Goal: Task Accomplishment & Management: Use online tool/utility

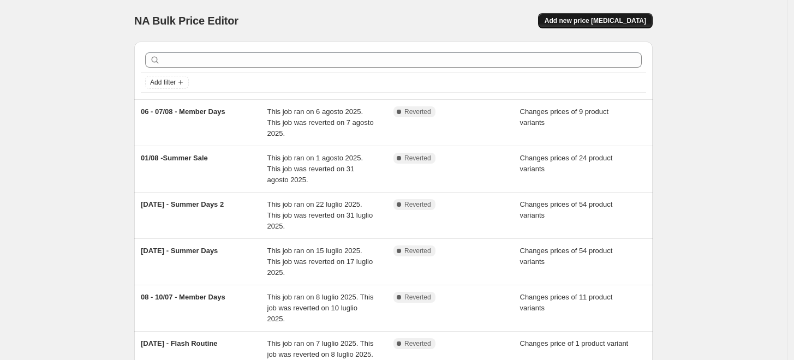
click at [630, 16] on button "Add new price change job" at bounding box center [595, 20] width 115 height 15
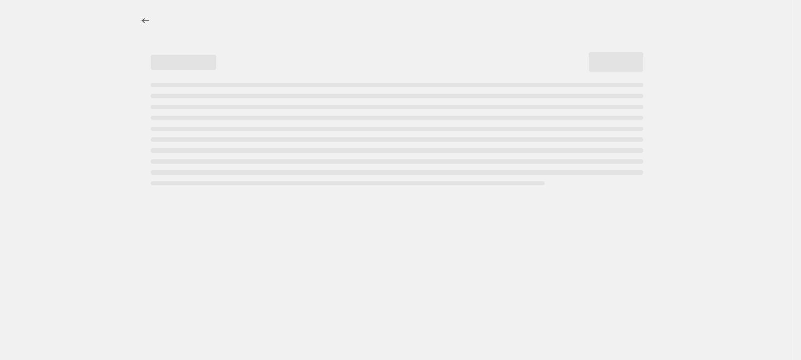
select select "percentage"
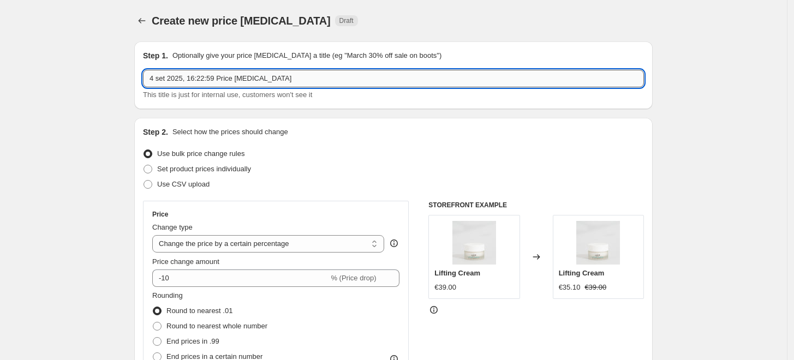
click at [228, 77] on input "4 set 2025, 16:22:59 Price change job" at bounding box center [393, 78] width 501 height 17
type input "10 - 12 Settembre - Member Days"
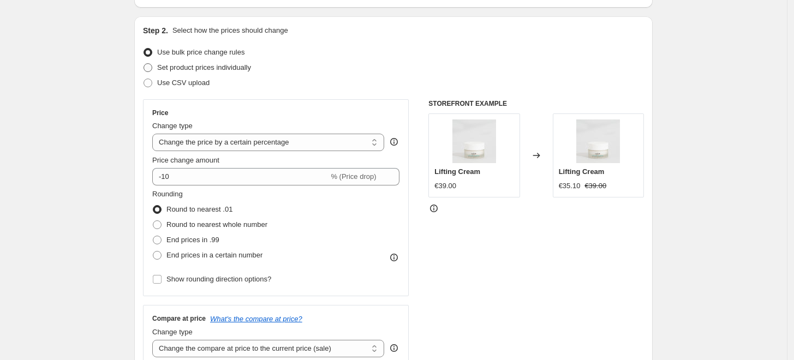
click at [199, 69] on span "Set product prices individually" at bounding box center [204, 67] width 94 height 8
click at [144, 64] on input "Set product prices individually" at bounding box center [144, 63] width 1 height 1
radio input "true"
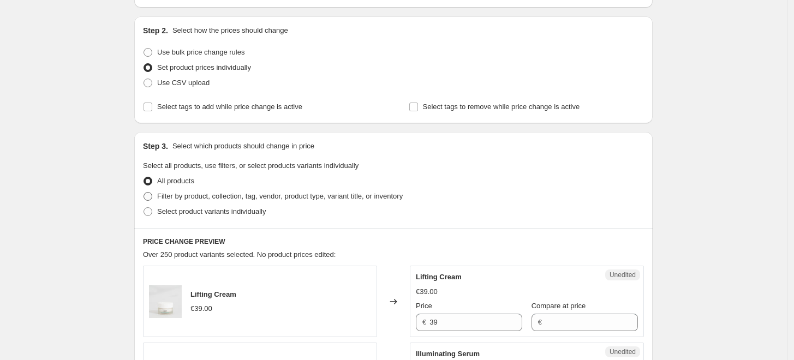
click at [199, 195] on span "Filter by product, collection, tag, vendor, product type, variant title, or inv…" at bounding box center [280, 196] width 246 height 8
click at [144, 193] on input "Filter by product, collection, tag, vendor, product type, variant title, or inv…" at bounding box center [144, 192] width 1 height 1
radio input "true"
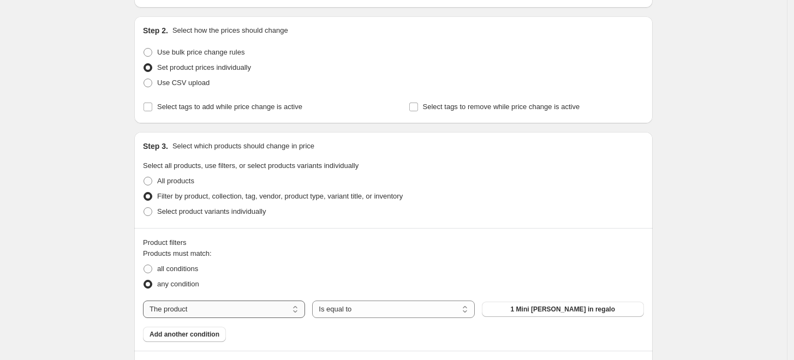
click at [216, 306] on select "The product The product's collection The product's tag The product's vendor The…" at bounding box center [224, 309] width 162 height 17
select select "tag"
click at [561, 310] on span "#absolute-rich-cream-15-ml|15 ml" at bounding box center [563, 309] width 104 height 9
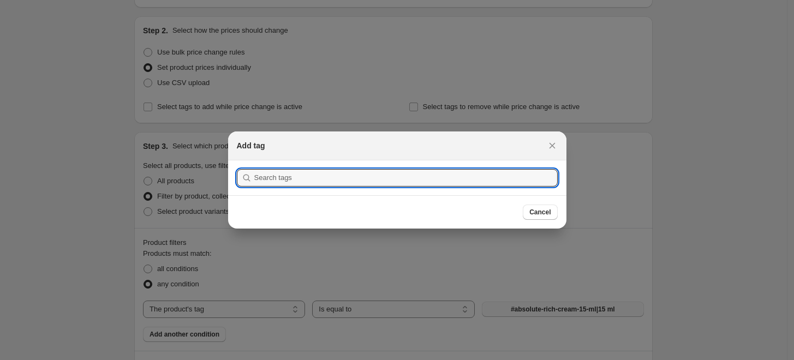
type input "Vorrei chiedervi alcuni conferme su Settembre: - Spedizione Gratuita: E' tutti …"
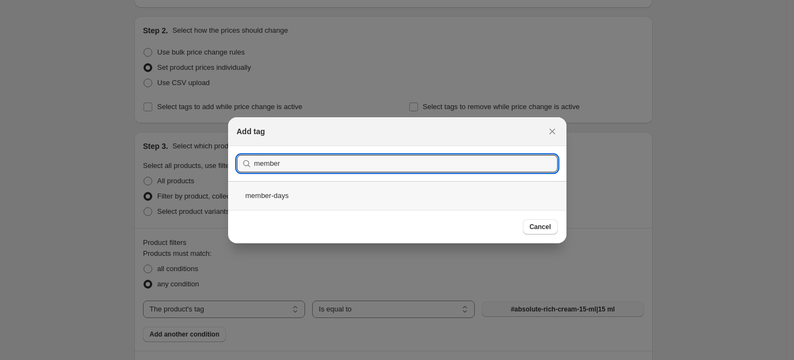
type input "member"
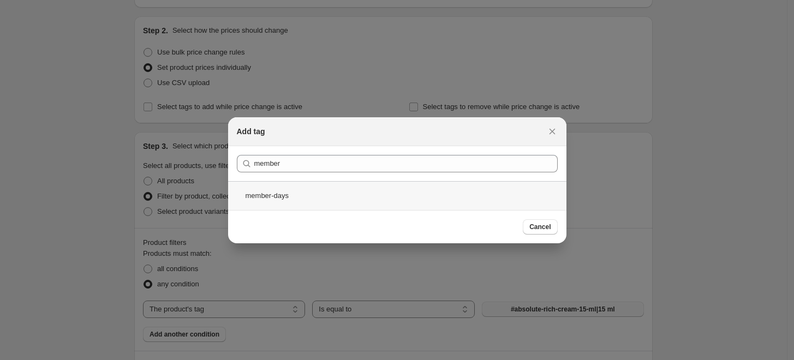
click at [384, 197] on div "member-days" at bounding box center [397, 195] width 338 height 29
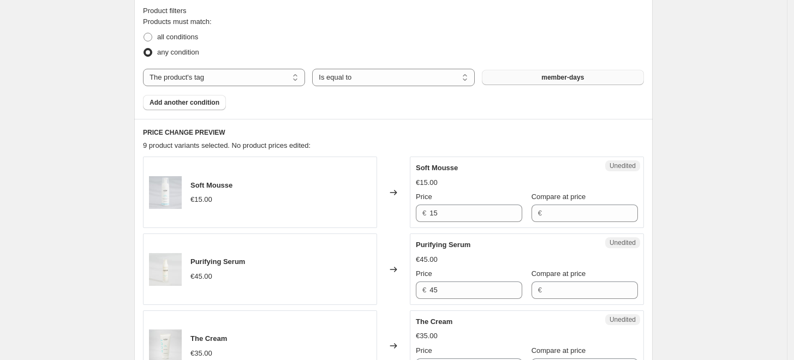
scroll to position [362, 0]
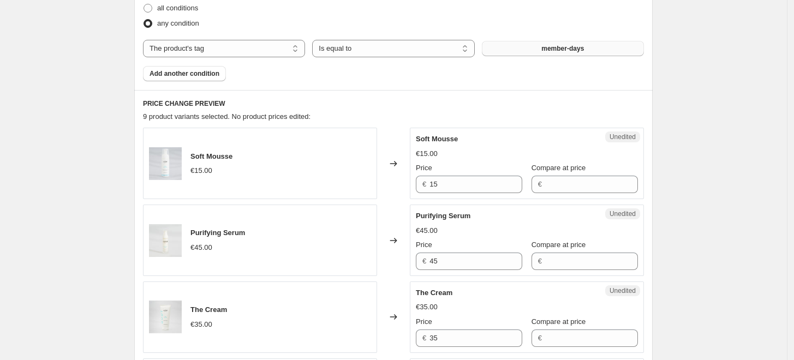
click at [481, 193] on div "Unedited Soft Mousse €15.00 Price € 15 Compare at price €" at bounding box center [527, 163] width 234 height 71
click at [465, 181] on input "15" at bounding box center [475, 184] width 93 height 17
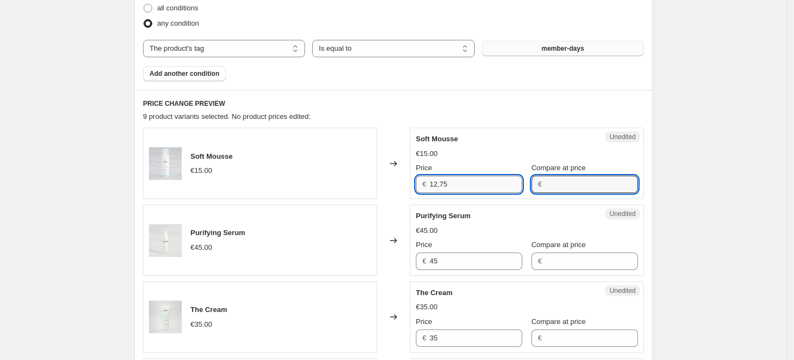
type input "15"
click at [465, 181] on input "15" at bounding box center [475, 184] width 93 height 17
type input "12.75"
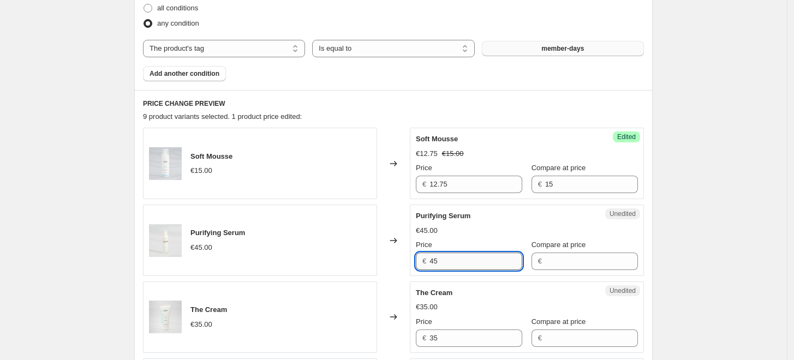
click at [473, 259] on input "45" at bounding box center [475, 261] width 93 height 17
click at [446, 261] on input "45" at bounding box center [475, 261] width 93 height 17
type input "36"
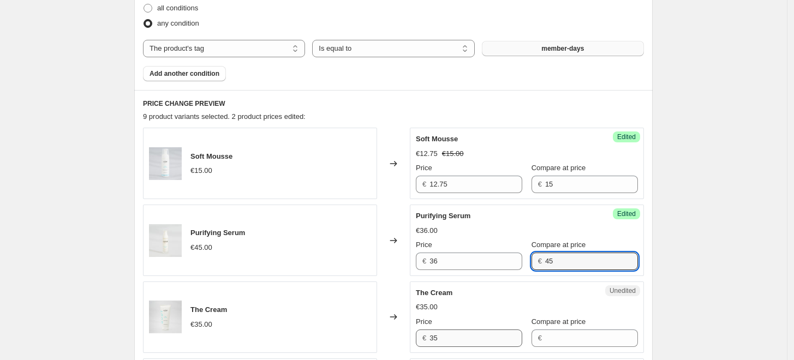
type input "45"
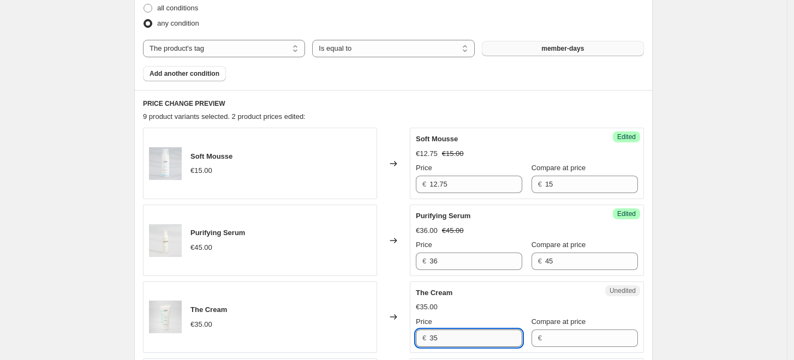
click at [451, 343] on input "35" at bounding box center [475, 338] width 93 height 17
type input "3"
type input "28"
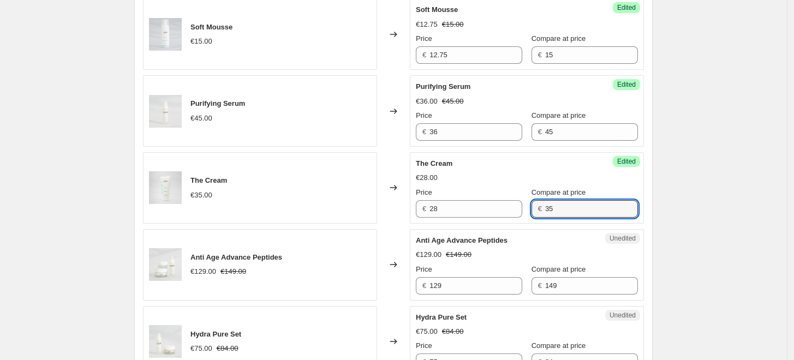
scroll to position [509, 0]
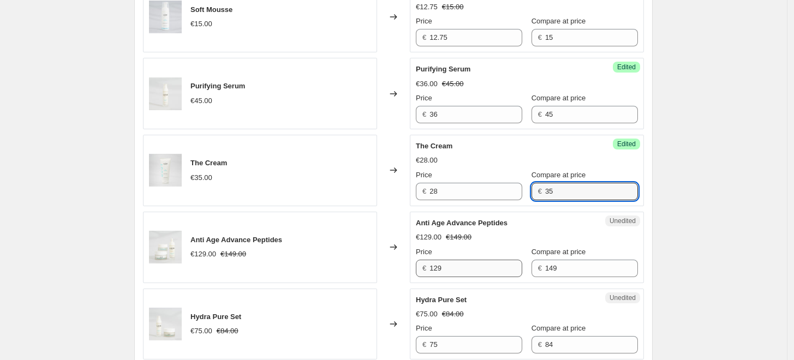
type input "35"
click at [464, 268] on input "129" at bounding box center [475, 268] width 93 height 17
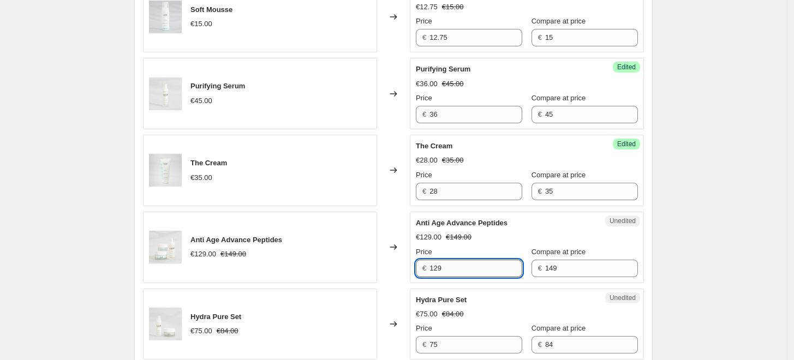
click at [451, 270] on input "129" at bounding box center [475, 268] width 93 height 17
type input "97"
click at [504, 303] on div "Hydra Pure Set" at bounding box center [505, 300] width 178 height 11
click at [487, 267] on input "97" at bounding box center [475, 268] width 93 height 17
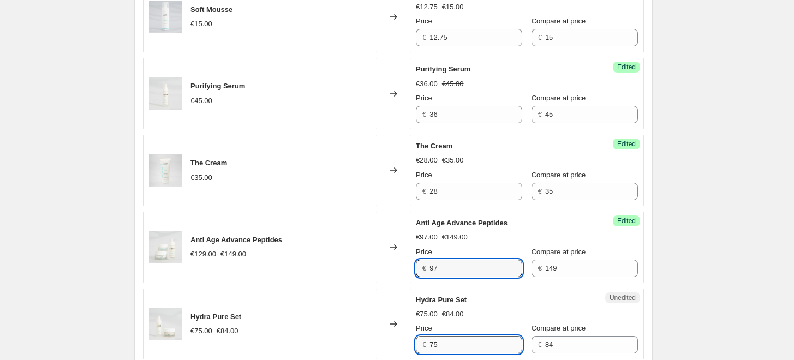
click at [488, 342] on input "75" at bounding box center [475, 344] width 93 height 17
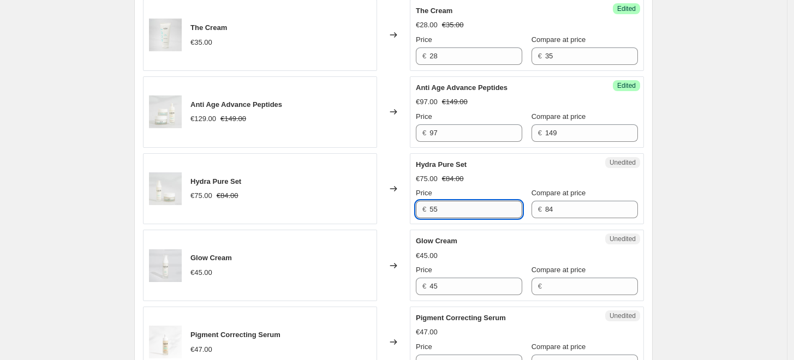
scroll to position [652, 0]
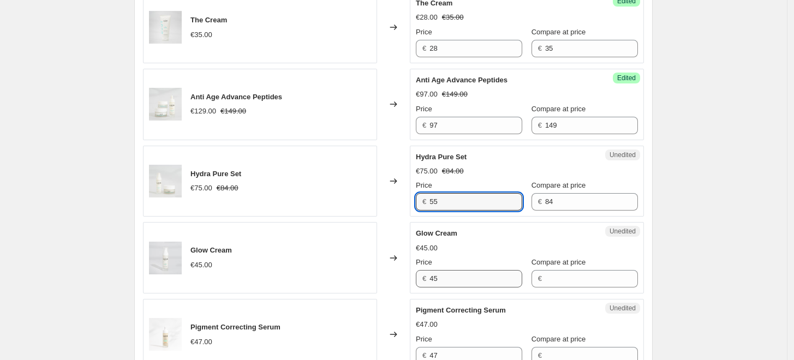
type input "55"
click at [458, 270] on input "45" at bounding box center [475, 278] width 93 height 17
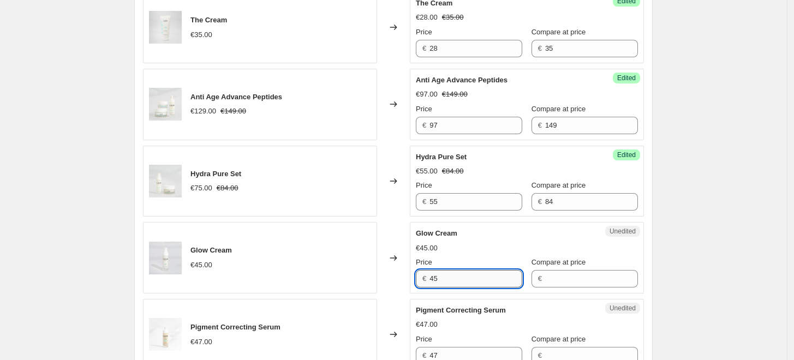
click at [440, 272] on input "45" at bounding box center [475, 278] width 93 height 17
type input "38"
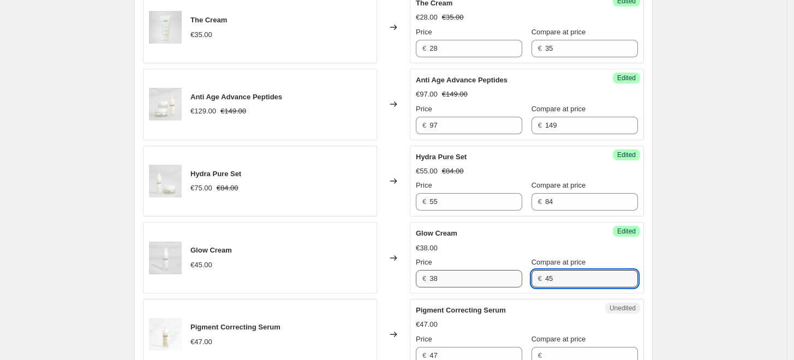
type input "45"
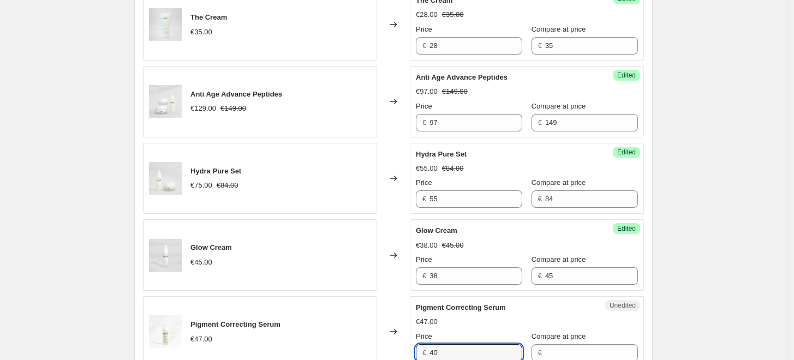
type input "40"
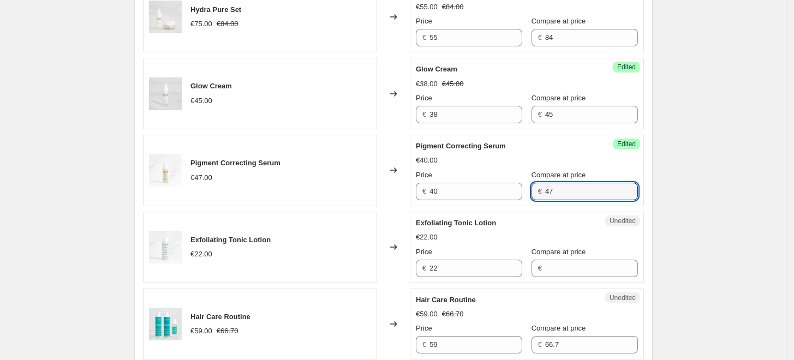
scroll to position [817, 0]
type input "47"
click at [458, 260] on input "22" at bounding box center [475, 267] width 93 height 17
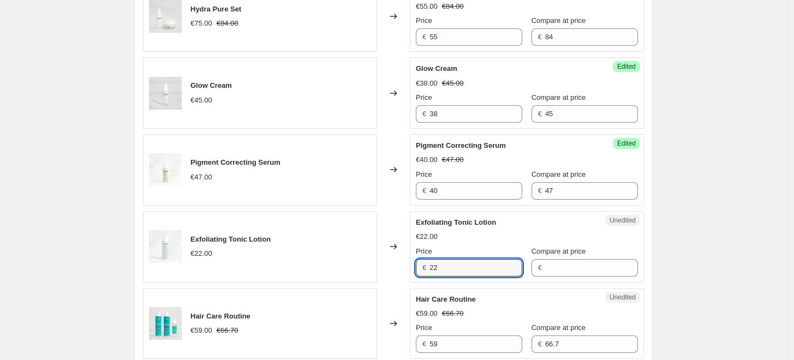
type input "2"
type input "17.5"
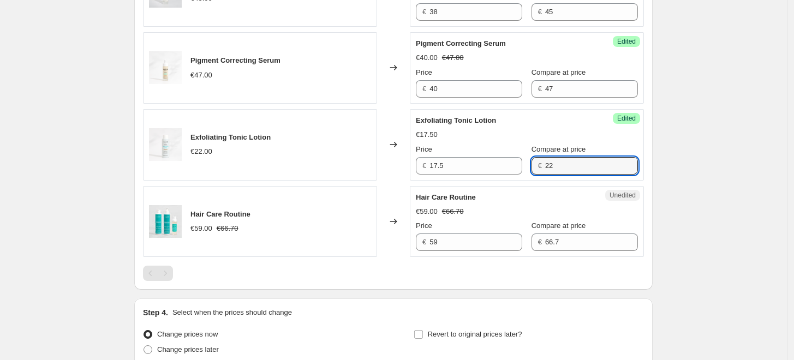
scroll to position [958, 0]
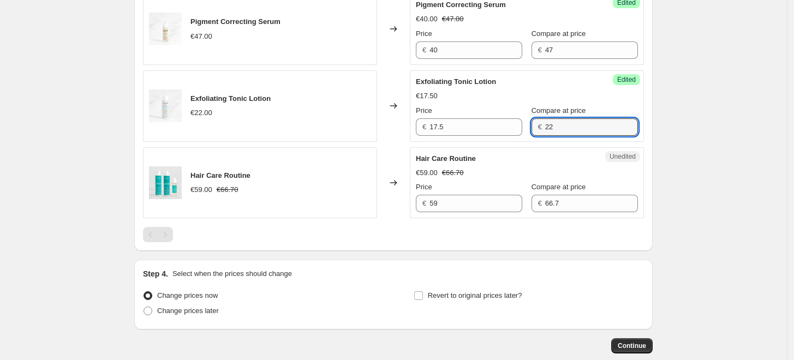
type input "22"
click at [476, 204] on input "59" at bounding box center [475, 203] width 93 height 17
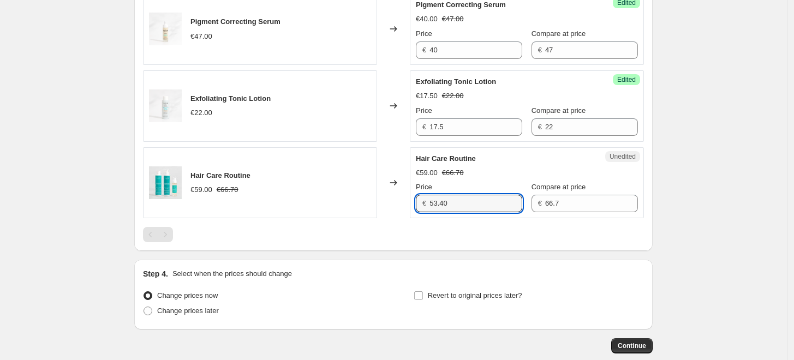
type input "53.40"
click at [516, 230] on div at bounding box center [393, 234] width 501 height 15
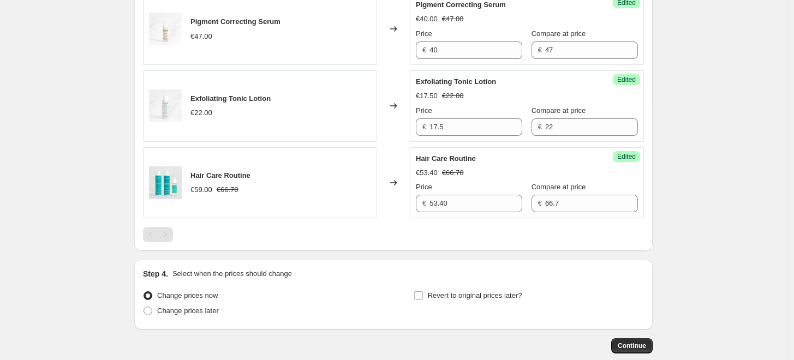
scroll to position [1016, 0]
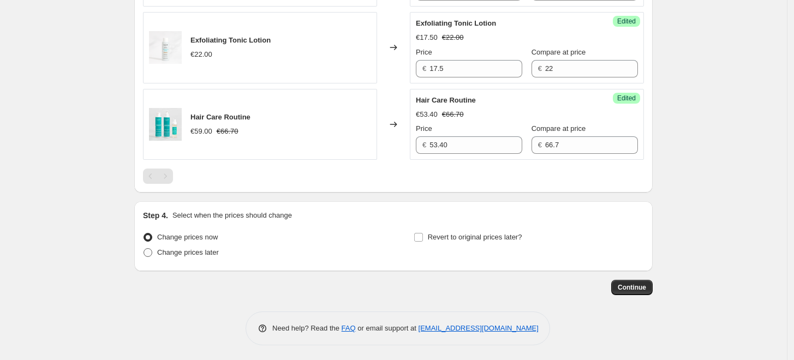
click at [181, 250] on span "Change prices later" at bounding box center [188, 252] width 62 height 8
click at [144, 249] on input "Change prices later" at bounding box center [144, 248] width 1 height 1
radio input "true"
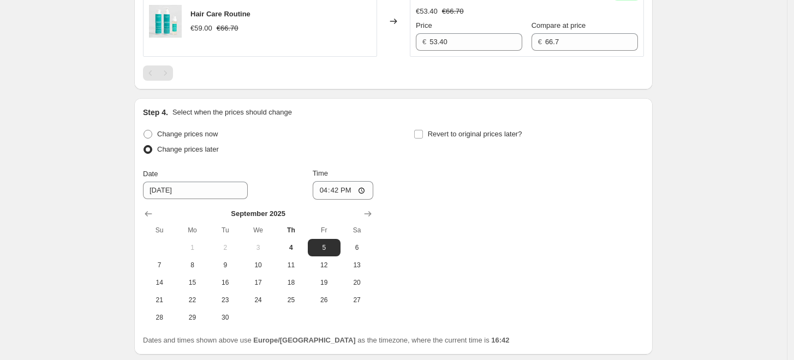
scroll to position [1141, 0]
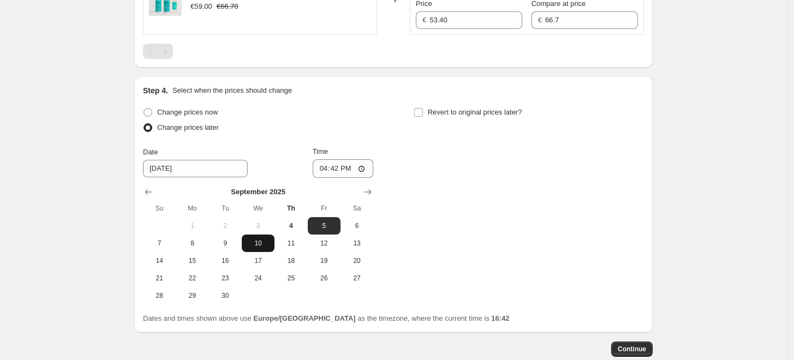
click at [262, 244] on span "10" at bounding box center [258, 243] width 24 height 9
type input "9/10/2025"
click at [434, 108] on span "Revert to original prices later?" at bounding box center [475, 112] width 94 height 8
click at [423, 108] on input "Revert to original prices later?" at bounding box center [418, 112] width 9 height 9
checkbox input "true"
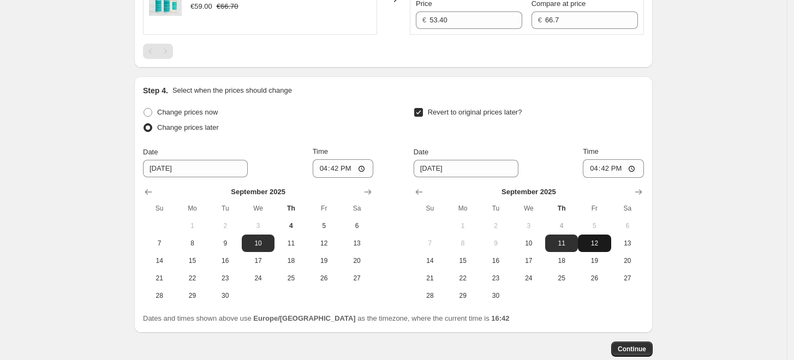
click at [605, 244] on span "12" at bounding box center [594, 243] width 24 height 9
type input "9/12/2025"
click at [344, 166] on input "16:42" at bounding box center [343, 168] width 61 height 19
type input "00:01"
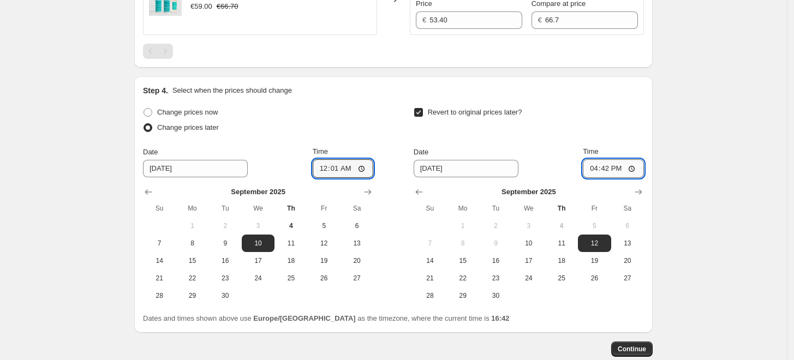
click at [611, 169] on input "16:42" at bounding box center [613, 168] width 61 height 19
type input "23:59"
click at [633, 347] on span "Continue" at bounding box center [632, 349] width 28 height 9
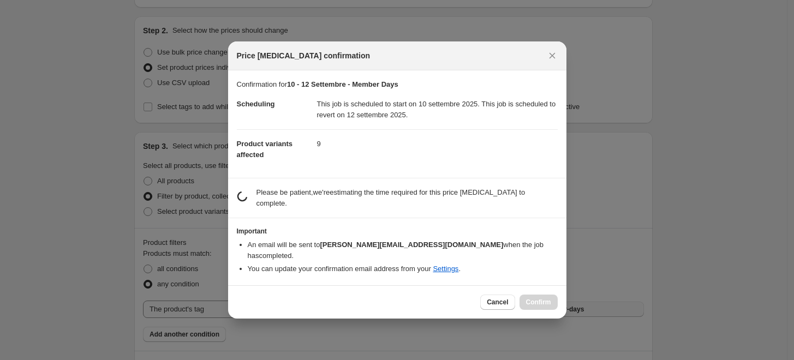
scroll to position [0, 0]
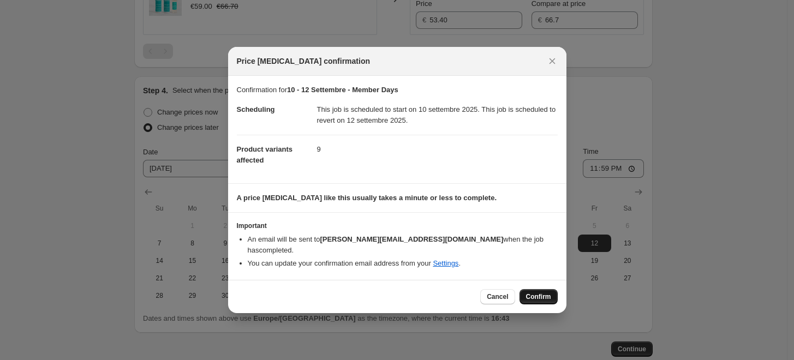
click at [530, 293] on span "Confirm" at bounding box center [538, 297] width 25 height 9
type input "10 - 12 Settembre - Member Days"
